Goal: Task Accomplishment & Management: Complete application form

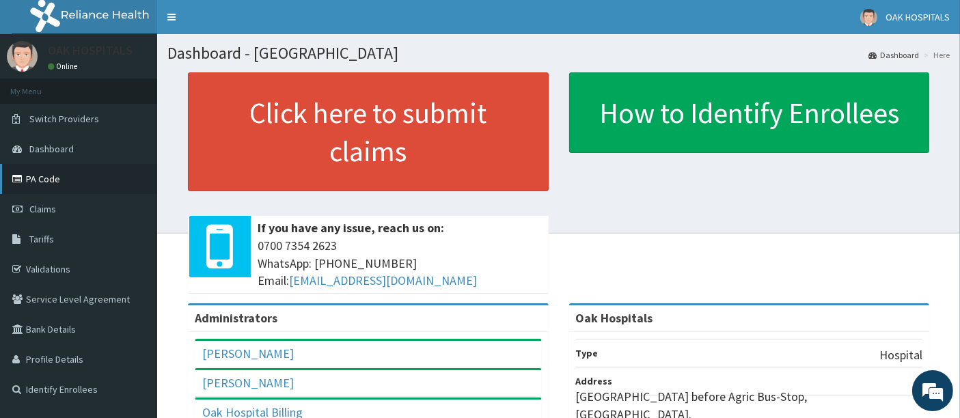
click at [45, 179] on link "PA Code" at bounding box center [78, 179] width 157 height 30
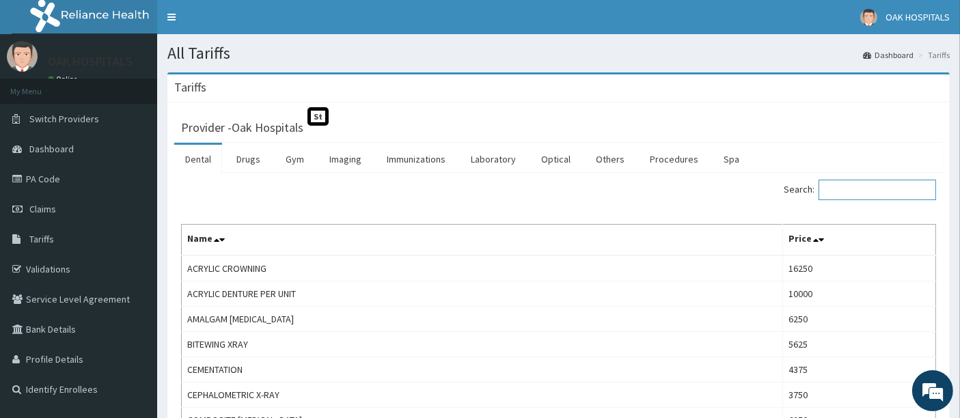
click at [846, 182] on input "Search:" at bounding box center [877, 190] width 118 height 20
click at [657, 161] on link "Procedures" at bounding box center [674, 159] width 70 height 29
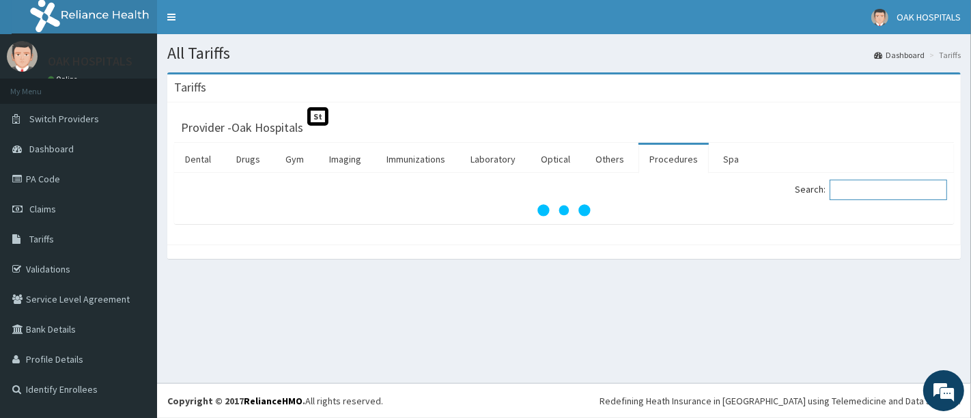
click at [872, 190] on input "Search:" at bounding box center [889, 190] width 118 height 20
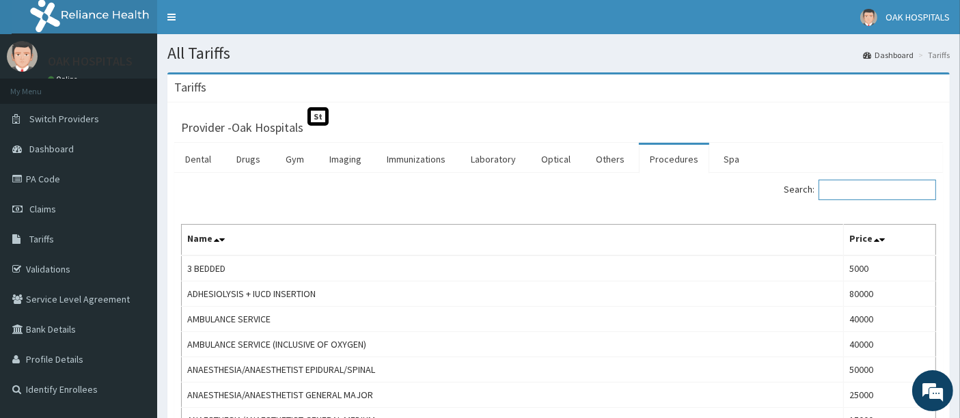
click at [874, 188] on input "Search:" at bounding box center [877, 190] width 118 height 20
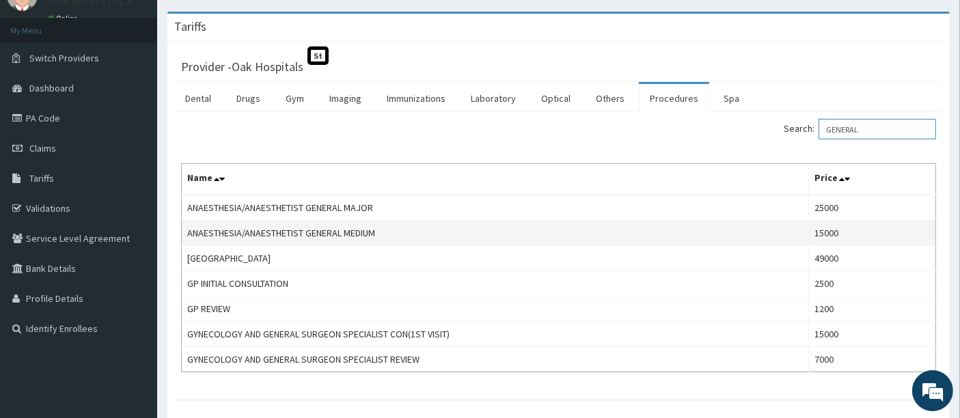
scroll to position [133, 0]
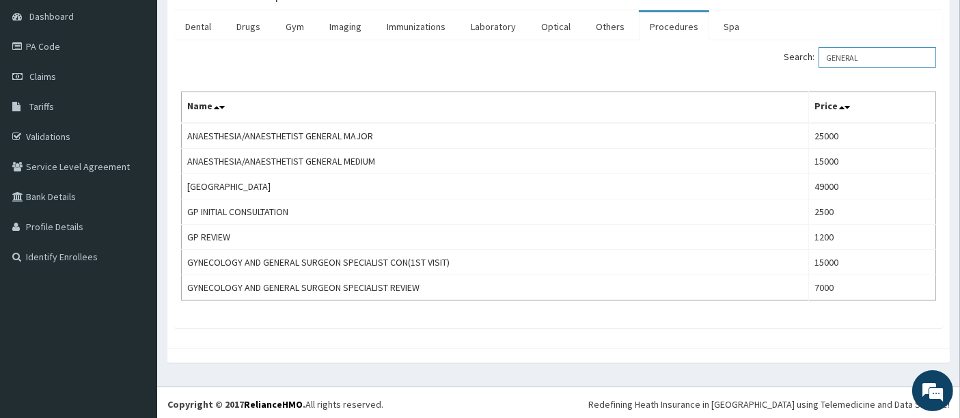
drag, startPoint x: 889, startPoint y: 61, endPoint x: 796, endPoint y: 59, distance: 93.6
click at [796, 59] on label "Search: GENERAL" at bounding box center [860, 57] width 152 height 20
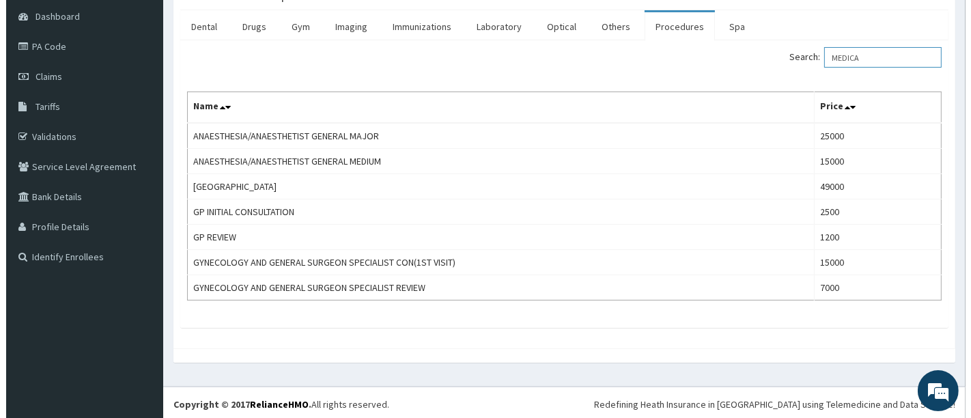
scroll to position [0, 0]
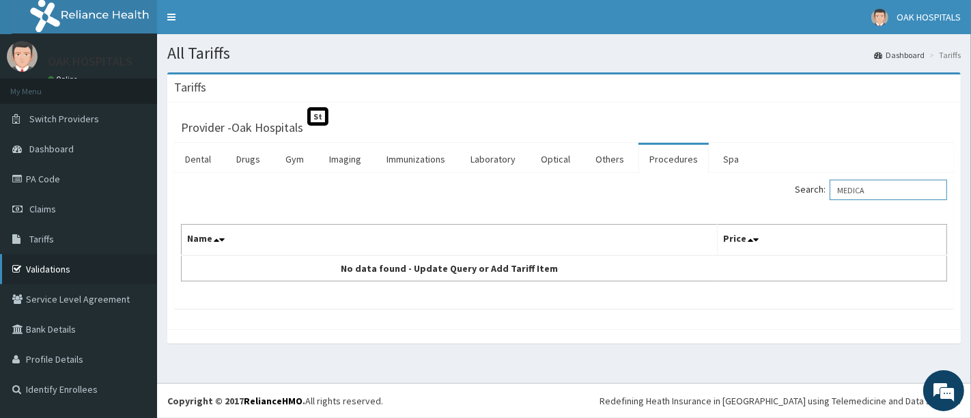
type input "MEDICA"
click at [38, 269] on link "Validations" at bounding box center [78, 269] width 157 height 30
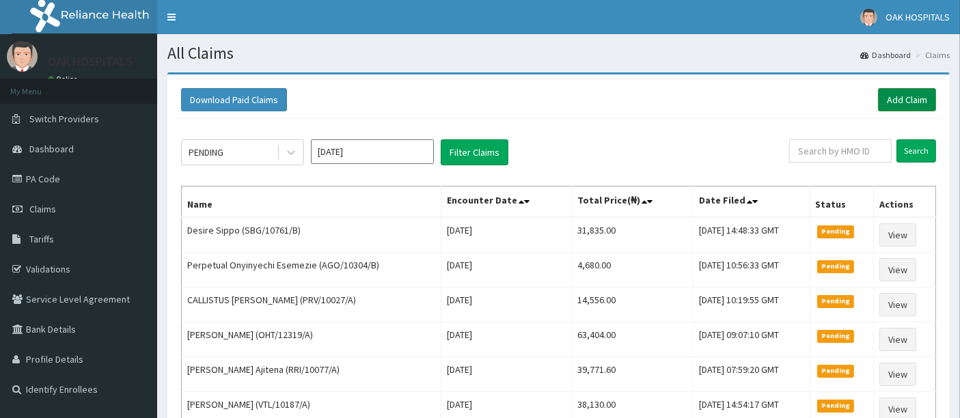
click at [917, 104] on link "Add Claim" at bounding box center [907, 99] width 58 height 23
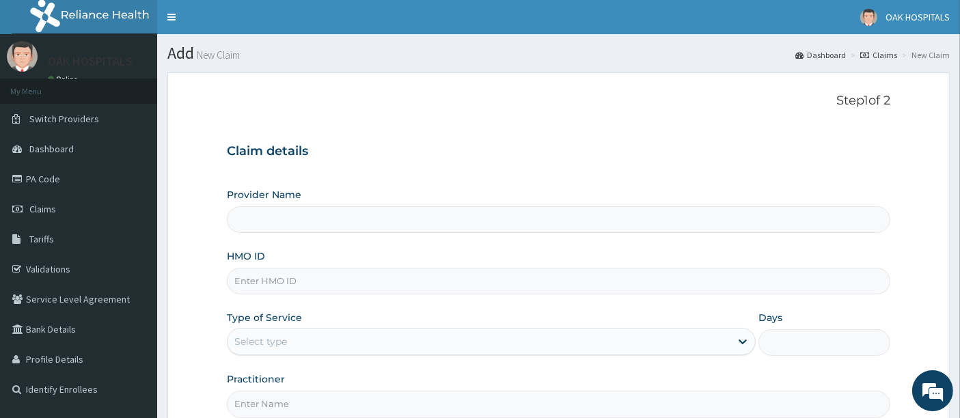
click at [255, 219] on input "Provider Name" at bounding box center [559, 219] width 664 height 27
type input "Oak Hospitals"
click at [260, 274] on input "HMO ID" at bounding box center [559, 281] width 664 height 27
paste input "IEV/10003/A"
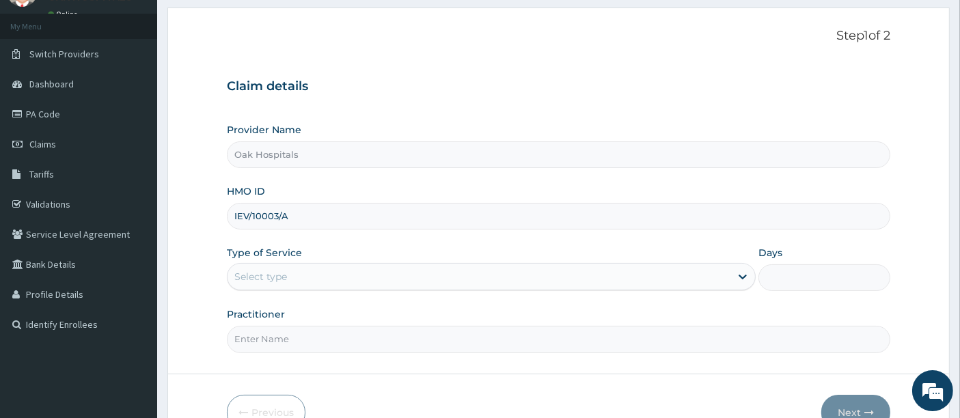
scroll to position [140, 0]
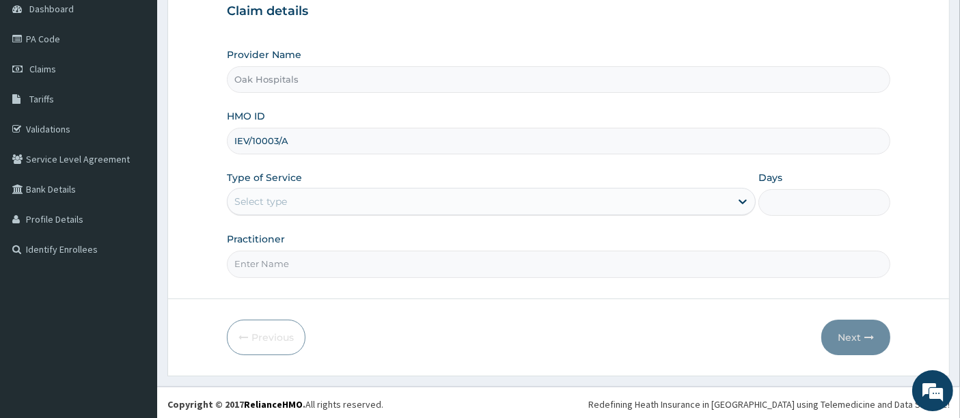
type input "IEV/10003/A"
click at [367, 198] on div "Select type" at bounding box center [478, 202] width 503 height 22
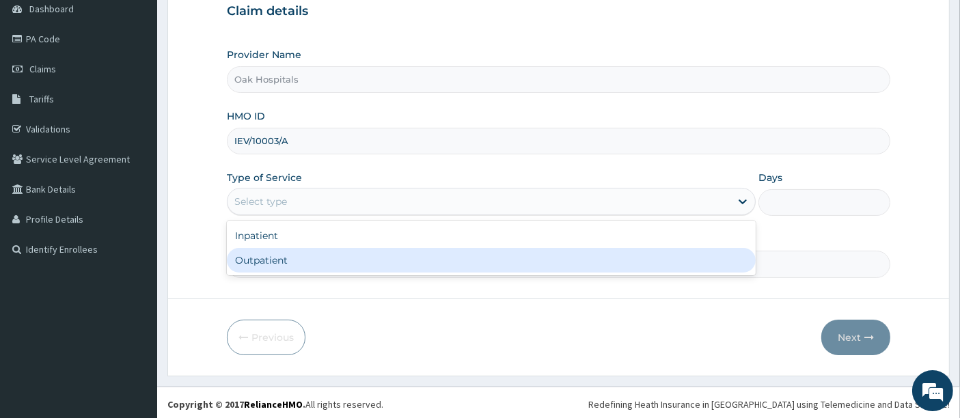
click at [284, 261] on div "Outpatient" at bounding box center [491, 260] width 529 height 25
type input "1"
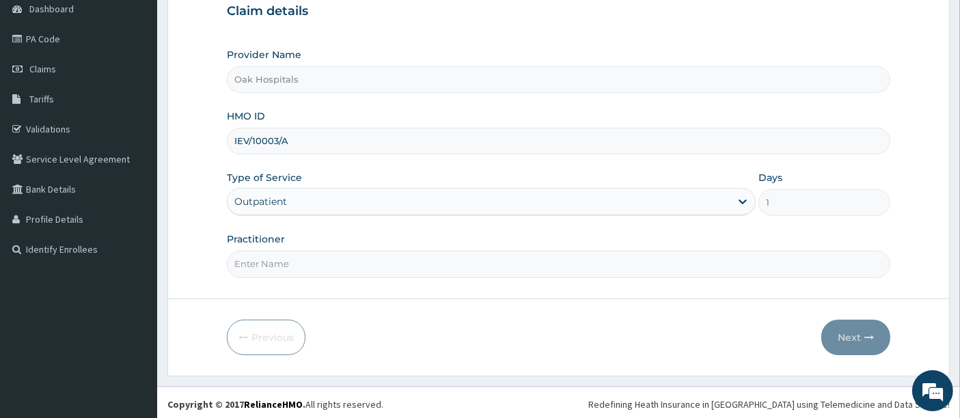
click at [328, 263] on input "Practitioner" at bounding box center [559, 264] width 664 height 27
type input "DR JAMES"
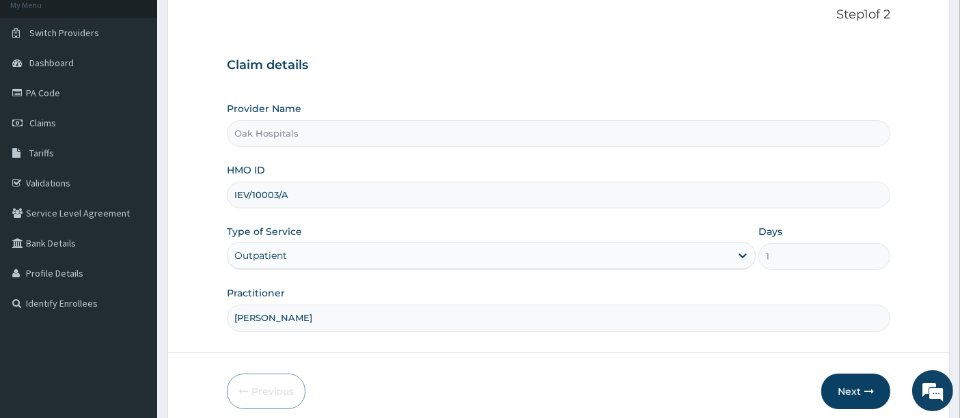
scroll to position [140, 0]
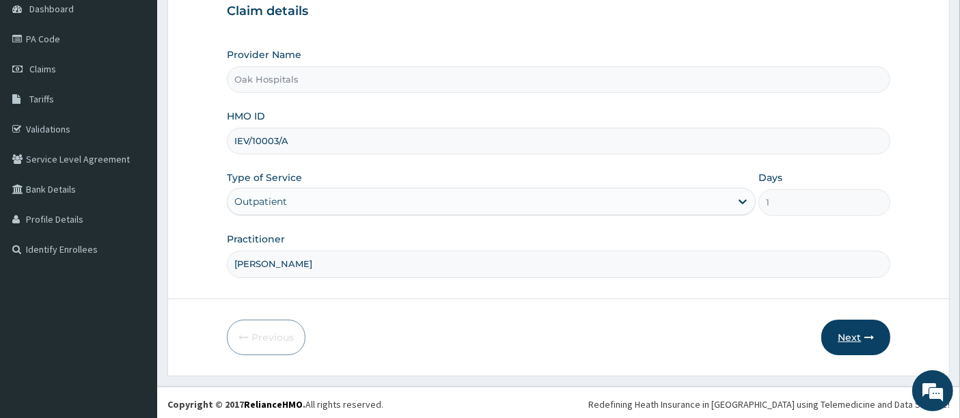
click at [859, 336] on button "Next" at bounding box center [855, 338] width 69 height 36
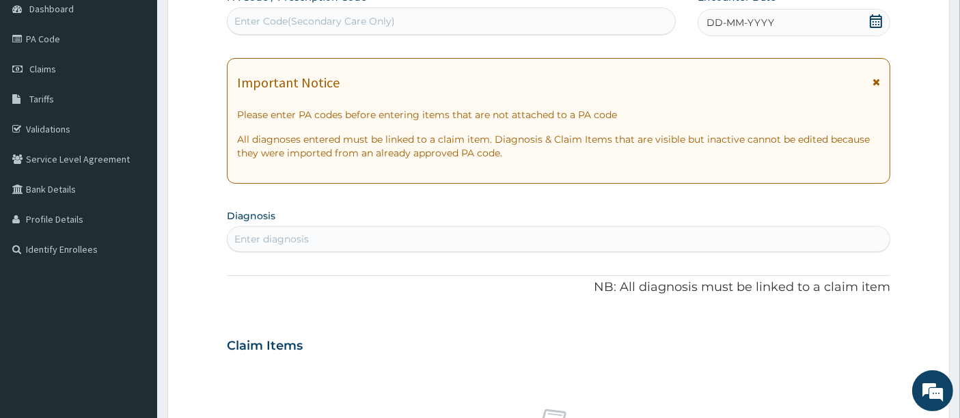
click at [267, 230] on div "Enter diagnosis" at bounding box center [558, 239] width 663 height 22
type input "B"
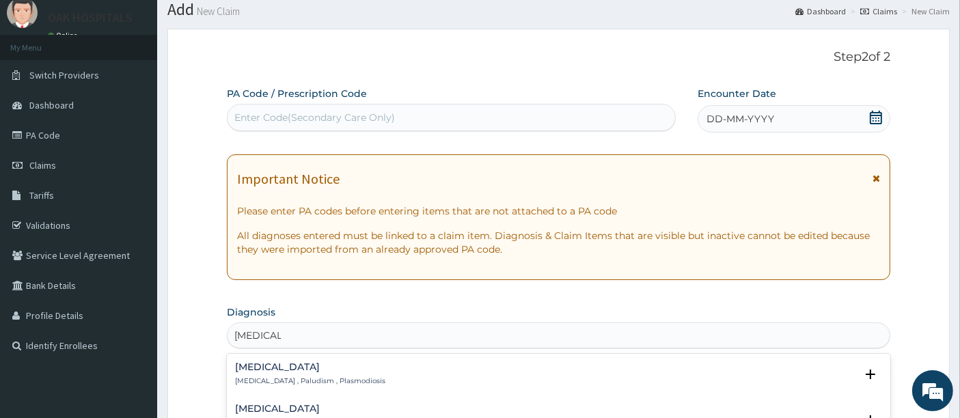
scroll to position [76, 0]
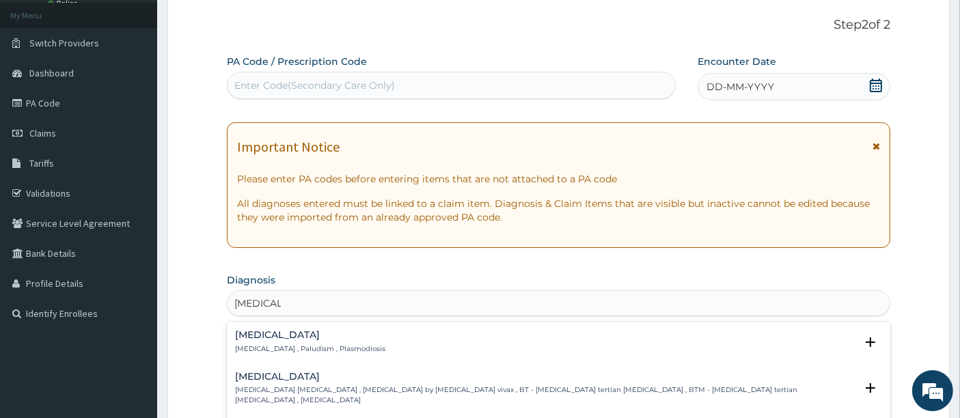
click at [246, 333] on h4 "Malaria" at bounding box center [310, 335] width 150 height 10
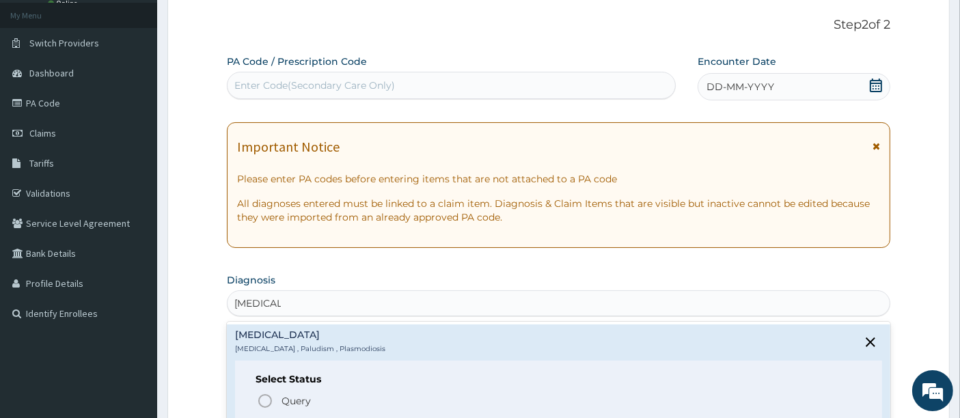
type input "MALARIA"
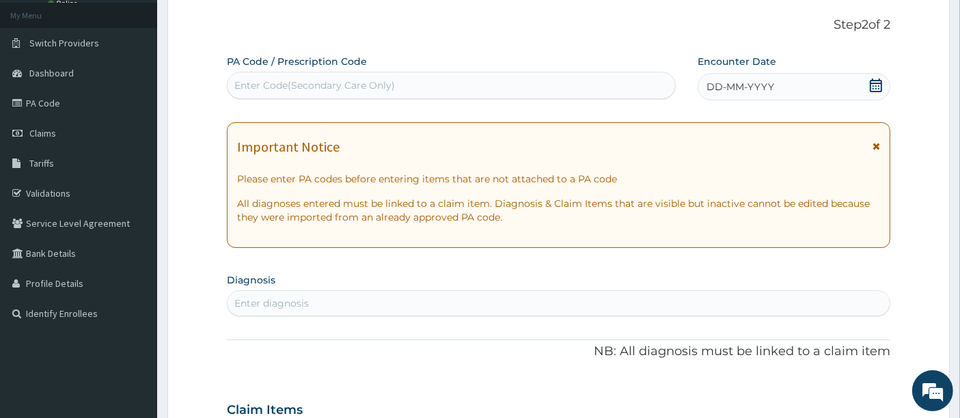
click at [876, 83] on icon at bounding box center [876, 86] width 12 height 14
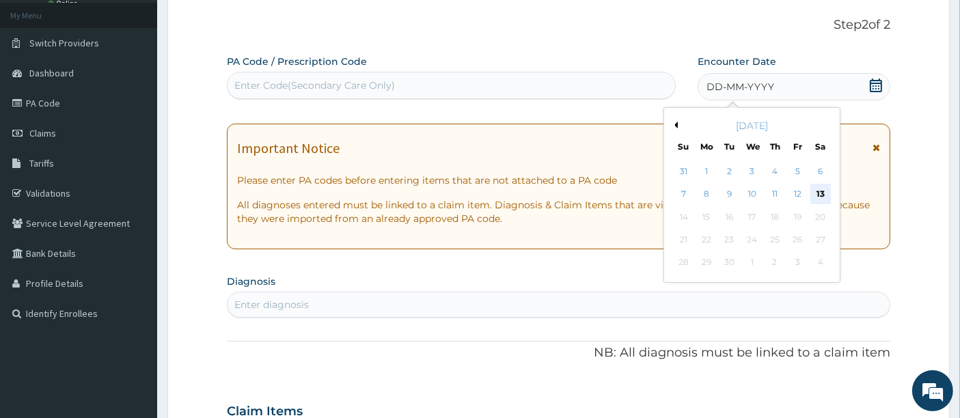
click at [828, 195] on div "13" at bounding box center [820, 194] width 20 height 20
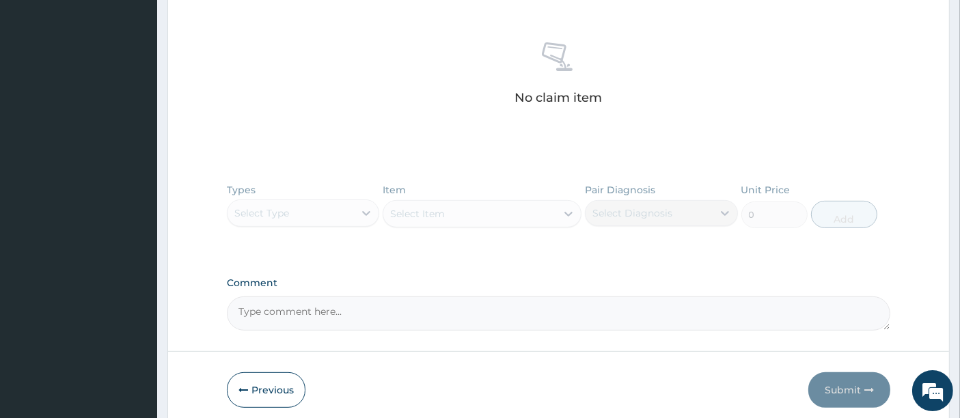
scroll to position [531, 0]
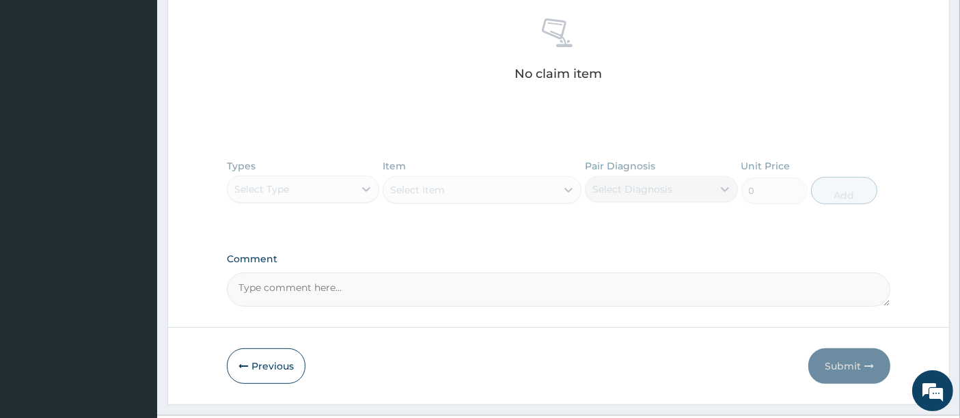
click at [369, 192] on div "Types Select Type Item Select Item Pair Diagnosis Select Diagnosis Unit Price 0…" at bounding box center [559, 191] width 664 height 79
click at [364, 190] on div "Types Select Type Item Select Item Pair Diagnosis Select Diagnosis Unit Price 0…" at bounding box center [559, 191] width 664 height 79
click at [335, 128] on div "No claim item" at bounding box center [559, 51] width 664 height 157
click at [366, 186] on div "Types Select Type Item Select Item Pair Diagnosis Select Diagnosis Unit Price 0…" at bounding box center [559, 191] width 664 height 79
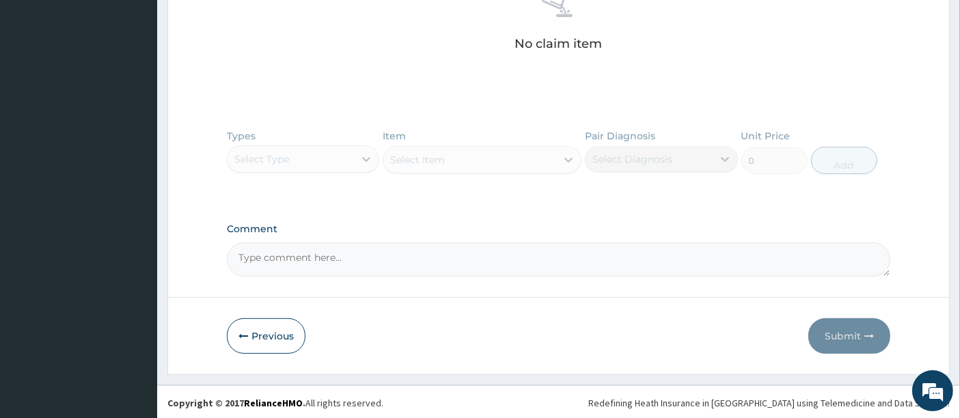
click at [359, 158] on div "Types Select Type Item Select Item Pair Diagnosis Select Diagnosis Unit Price 0…" at bounding box center [559, 161] width 664 height 79
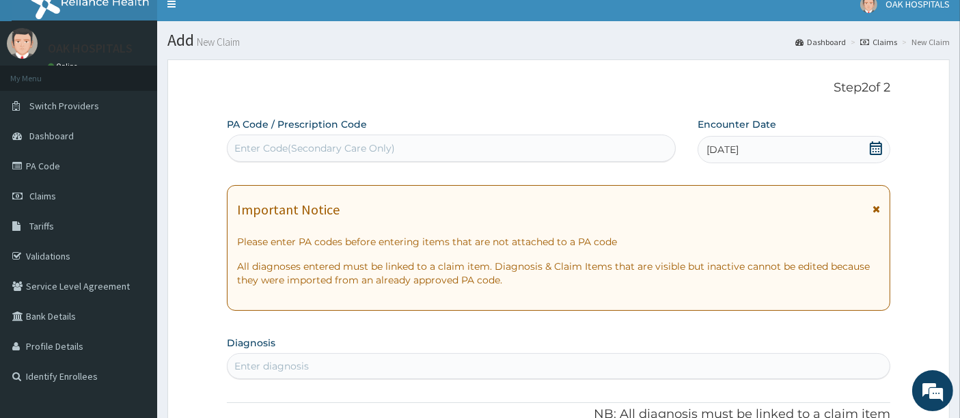
scroll to position [0, 0]
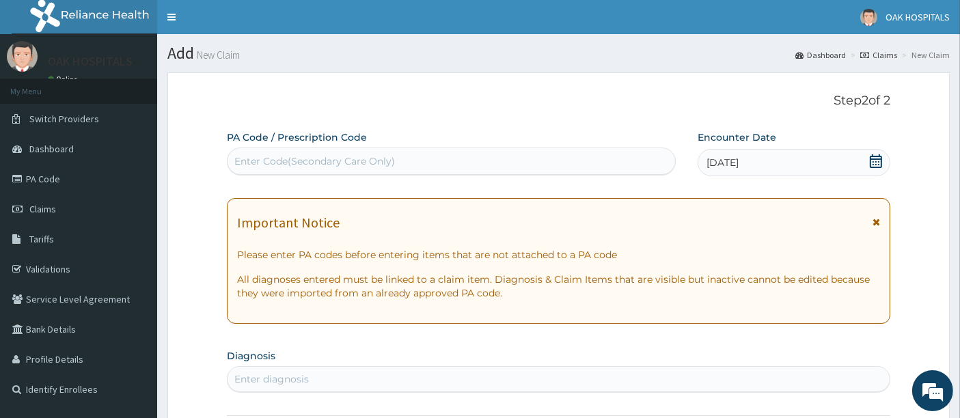
click at [367, 163] on div "Enter Code(Secondary Care Only)" at bounding box center [314, 161] width 161 height 14
drag, startPoint x: 370, startPoint y: 70, endPoint x: 359, endPoint y: 115, distance: 47.2
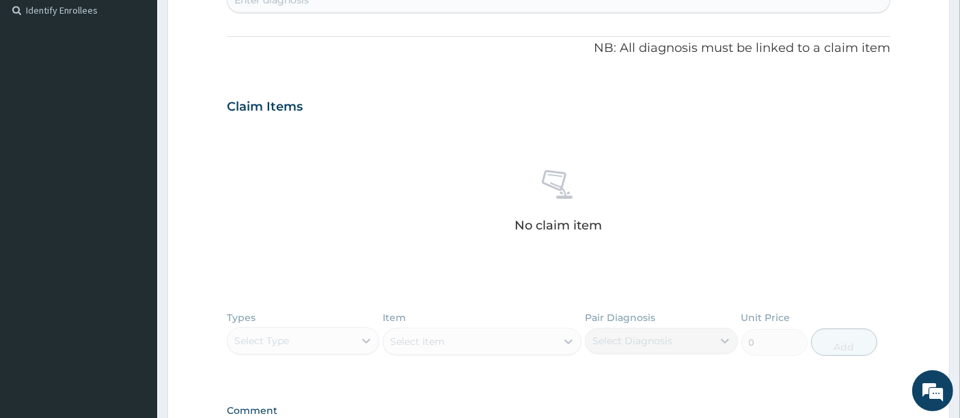
scroll to position [561, 0]
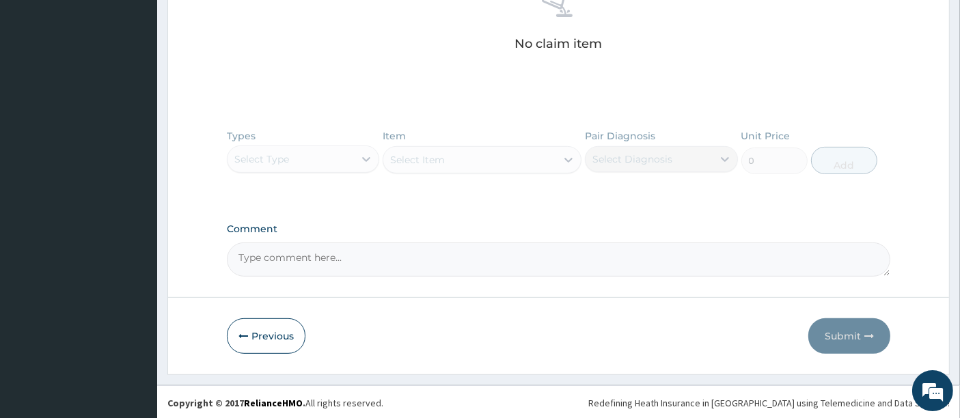
click at [365, 156] on div "Types Select Type Item Select Item Pair Diagnosis Select Diagnosis Unit Price 0…" at bounding box center [559, 161] width 664 height 79
click at [550, 167] on div "Types Select Type Item Select Item Pair Diagnosis Select Diagnosis Unit Price 0…" at bounding box center [559, 161] width 664 height 79
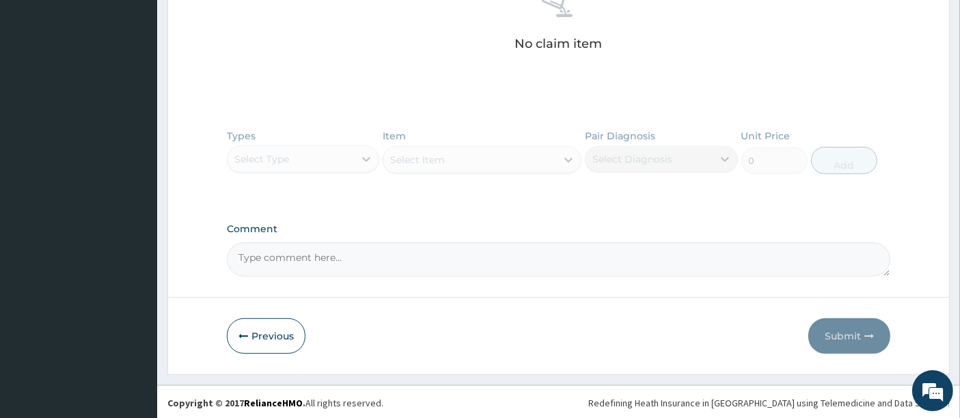
click at [318, 262] on textarea "Comment" at bounding box center [559, 260] width 664 height 34
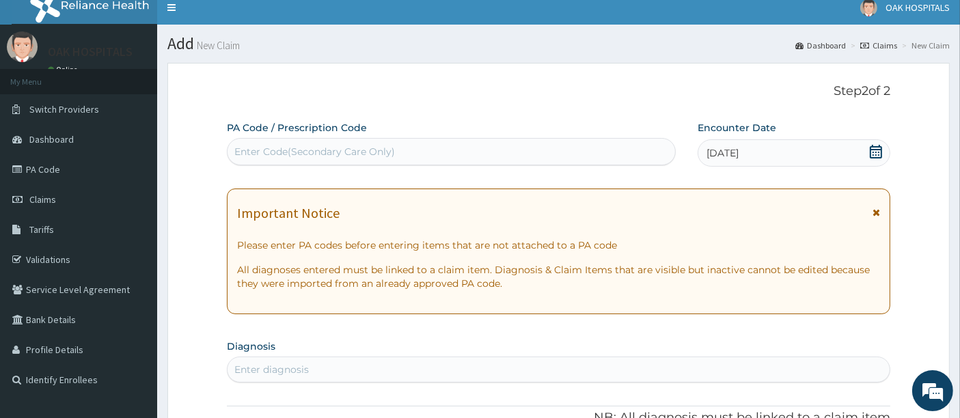
scroll to position [0, 0]
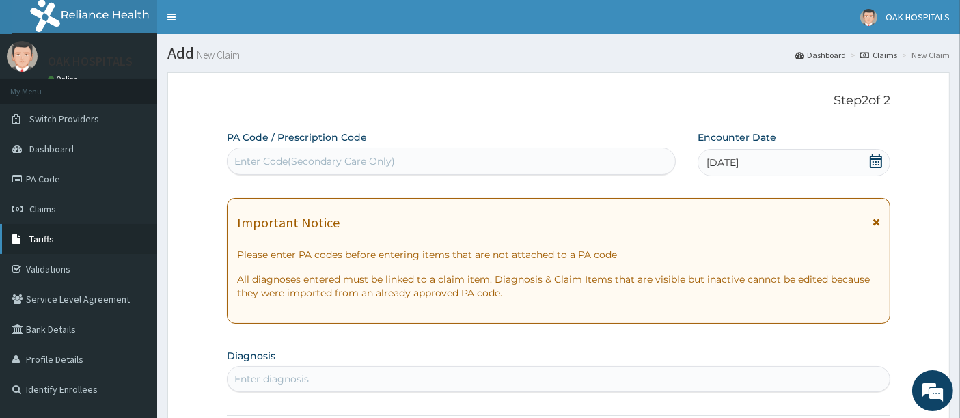
click at [42, 239] on span "Tariffs" at bounding box center [41, 239] width 25 height 12
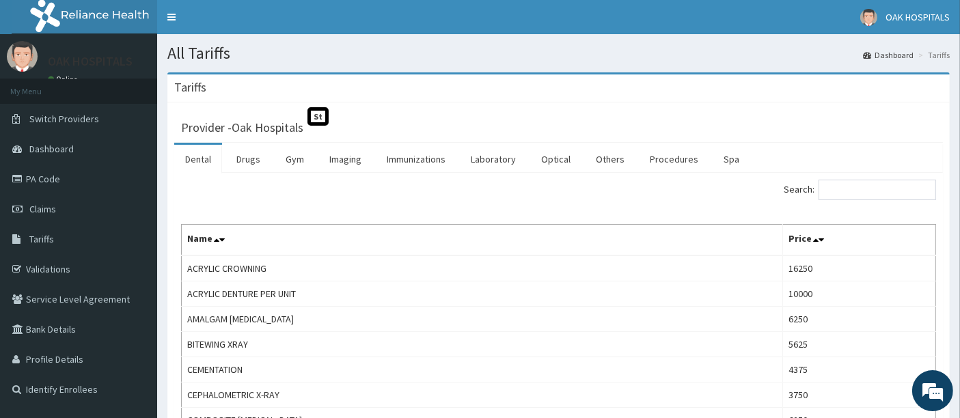
click at [194, 158] on link "Dental" at bounding box center [198, 159] width 48 height 29
click at [244, 158] on link "Drugs" at bounding box center [248, 159] width 46 height 29
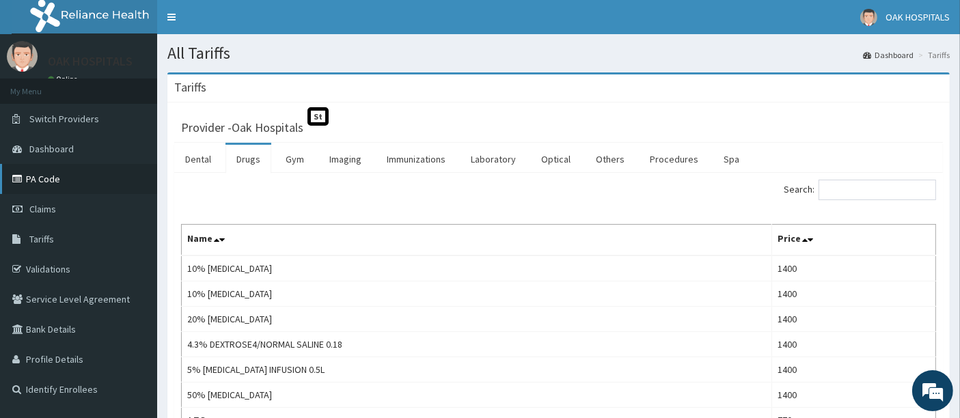
click at [45, 180] on link "PA Code" at bounding box center [78, 179] width 157 height 30
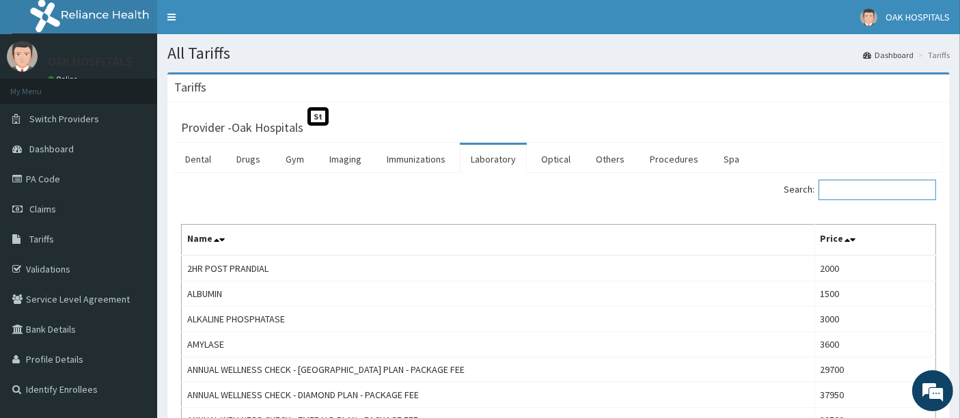
click at [857, 190] on input "Search:" at bounding box center [877, 190] width 118 height 20
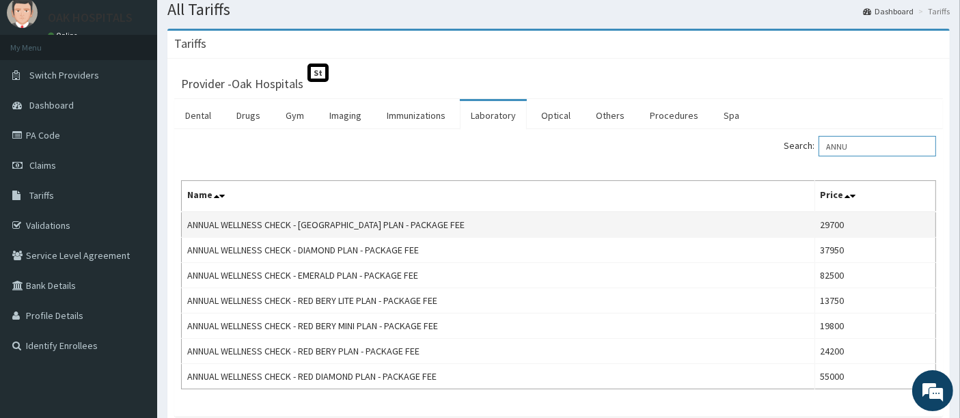
scroll to position [76, 0]
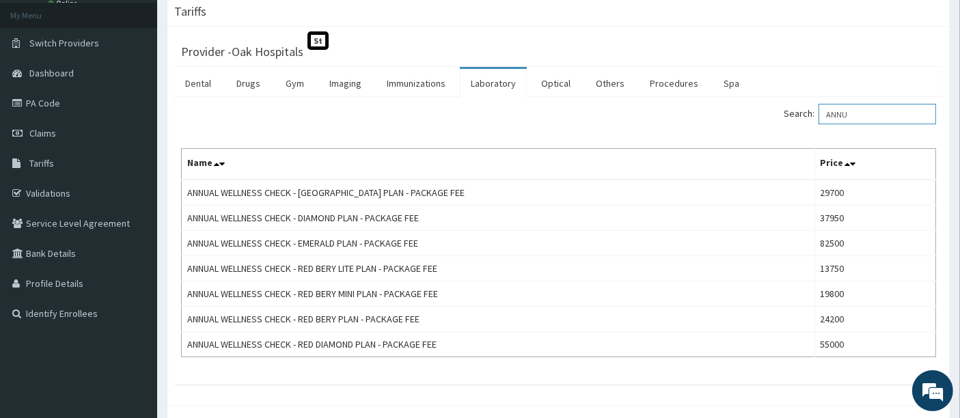
type input "ANNU"
click at [346, 83] on link "Imaging" at bounding box center [345, 83] width 54 height 29
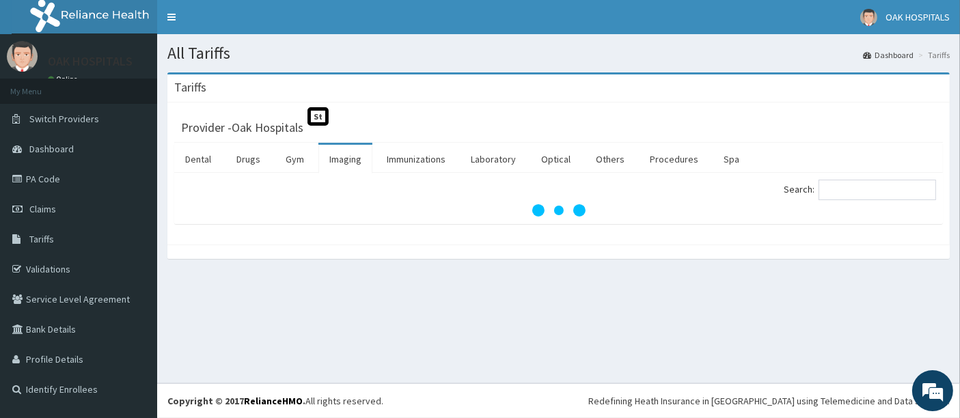
scroll to position [0, 0]
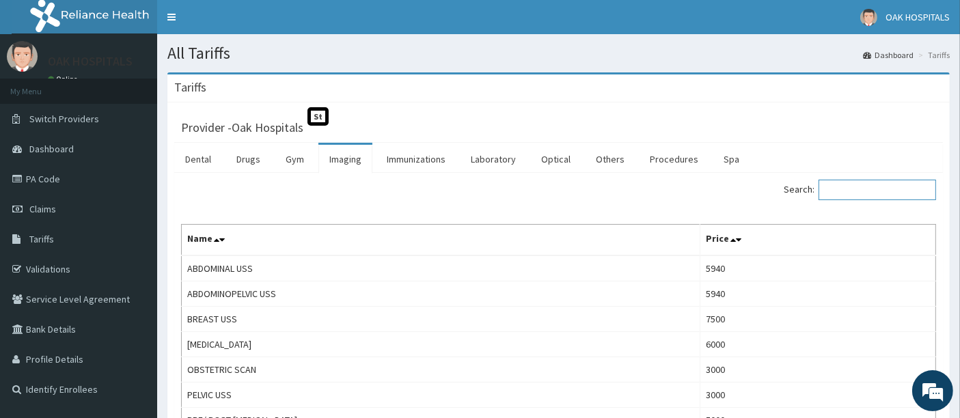
click at [847, 189] on input "Search:" at bounding box center [877, 190] width 118 height 20
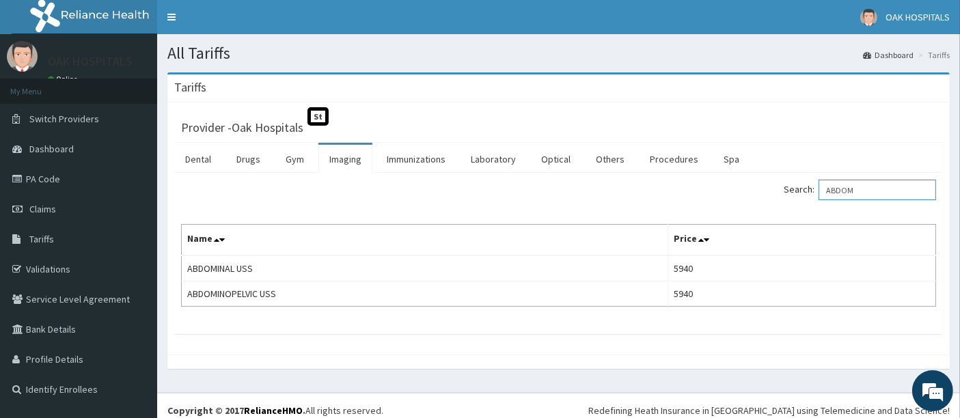
type input "ABDOM"
click at [493, 159] on link "Laboratory" at bounding box center [493, 159] width 67 height 29
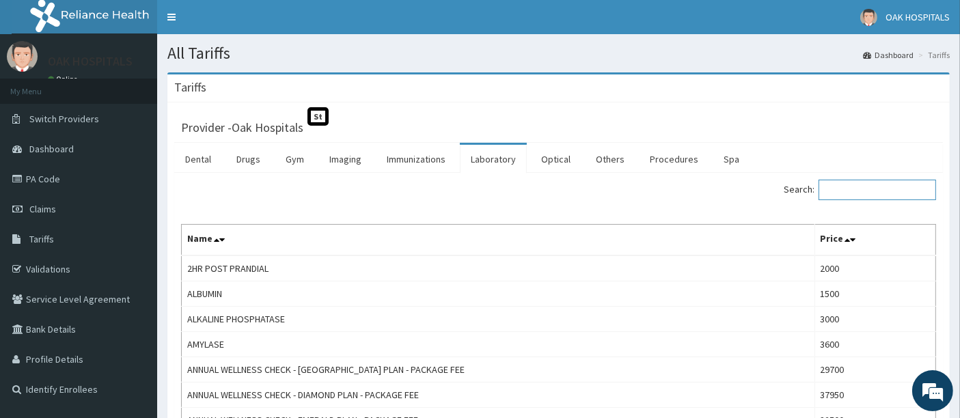
click at [838, 189] on input "Search:" at bounding box center [877, 190] width 118 height 20
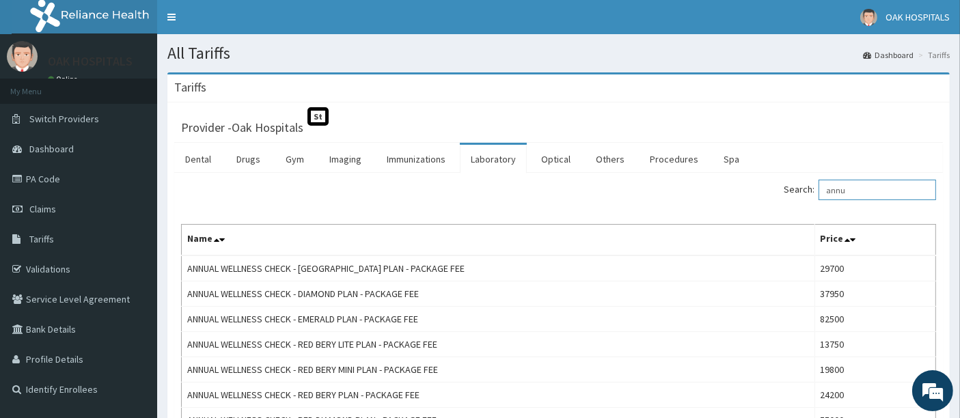
type input "annu"
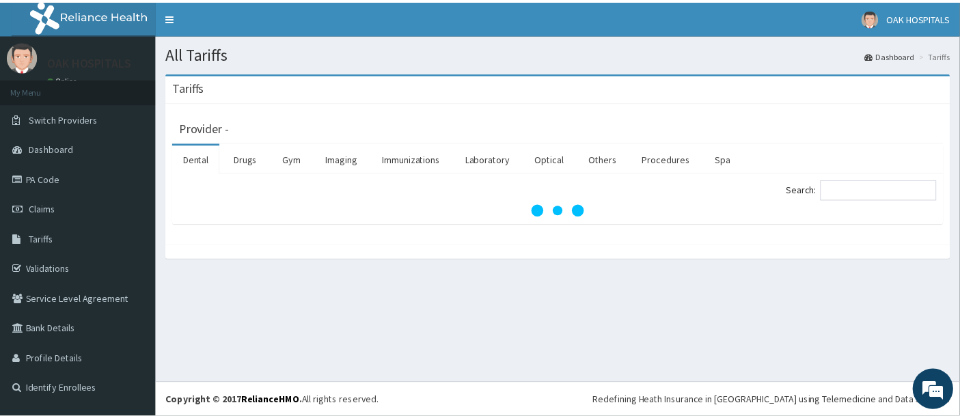
scroll to position [76, 0]
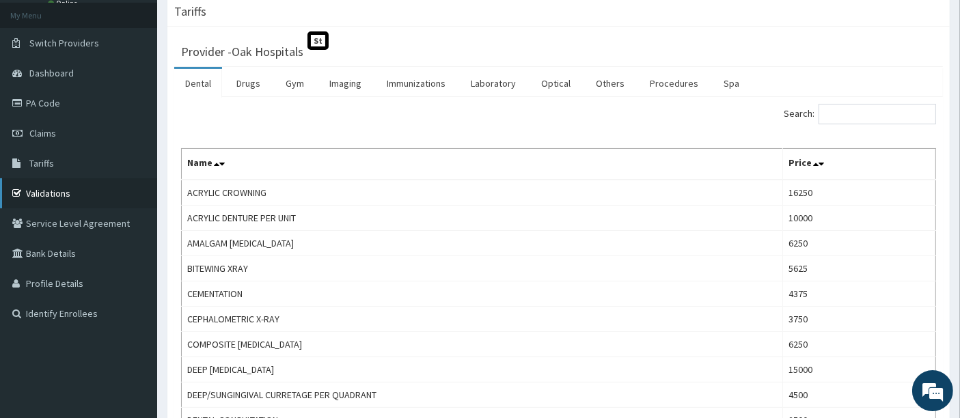
click at [44, 194] on link "Validations" at bounding box center [78, 193] width 157 height 30
